Goal: Go to known website: Access a specific website the user already knows

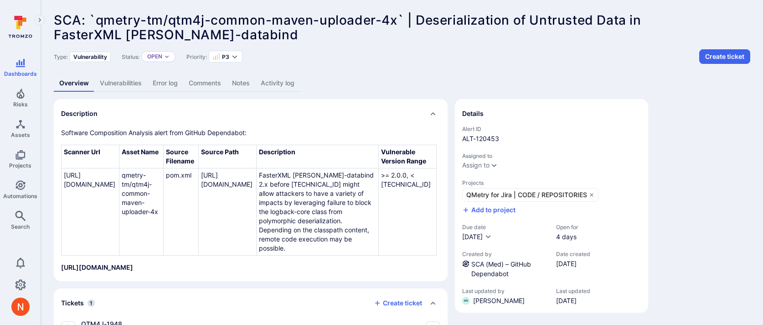
scroll to position [144, 0]
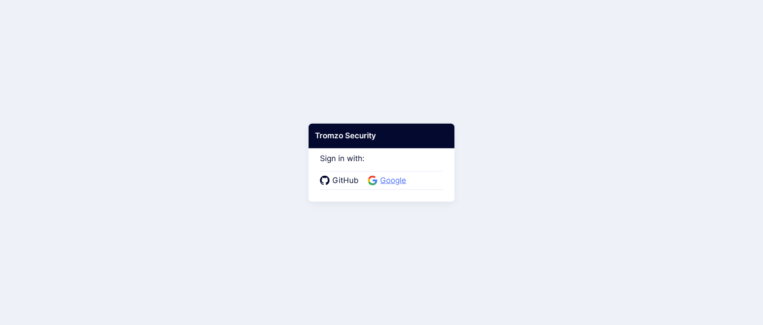
click at [373, 182] on icon at bounding box center [373, 180] width 10 height 10
